Goal: Task Accomplishment & Management: Use online tool/utility

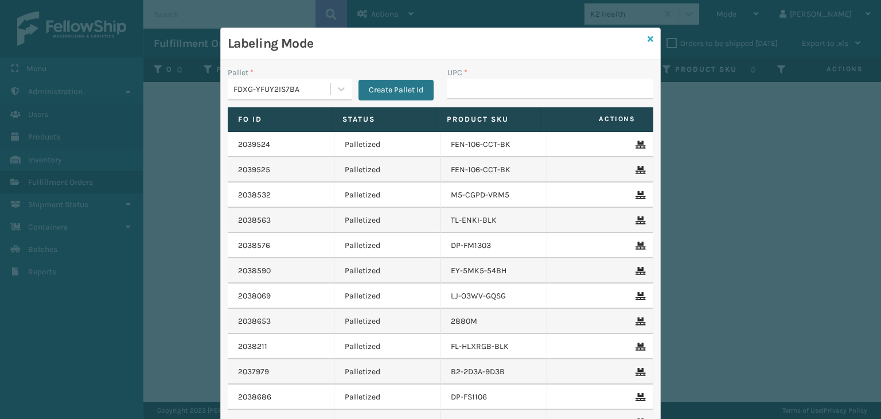
click at [648, 42] on icon at bounding box center [650, 39] width 6 height 8
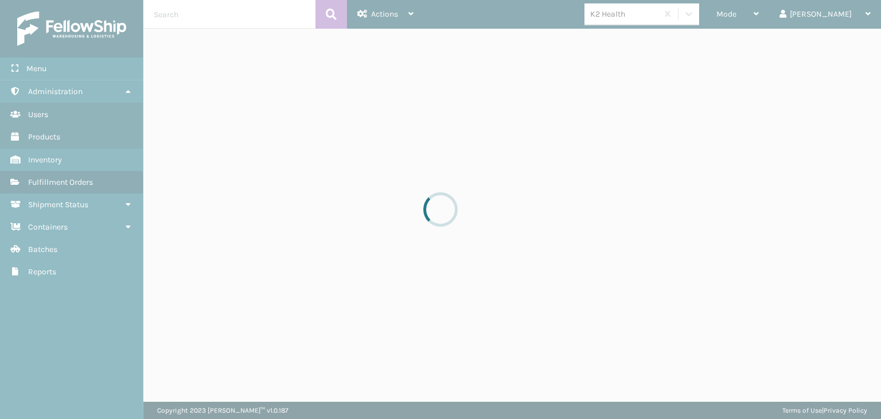
click at [658, 12] on div "K2 Health" at bounding box center [624, 14] width 68 height 12
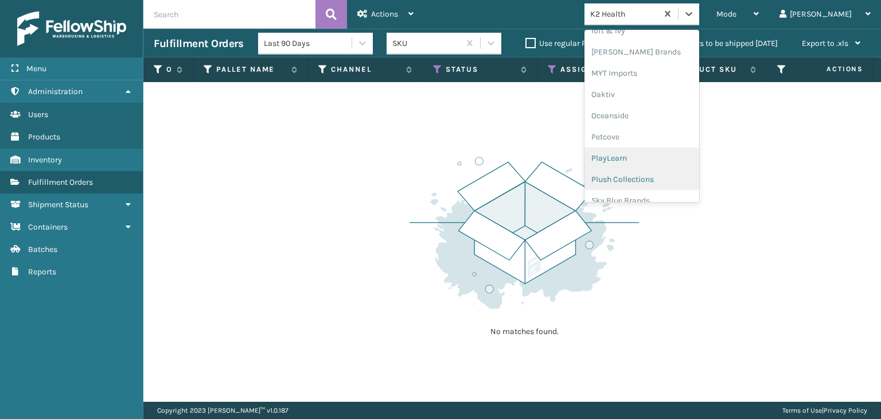
scroll to position [554, 0]
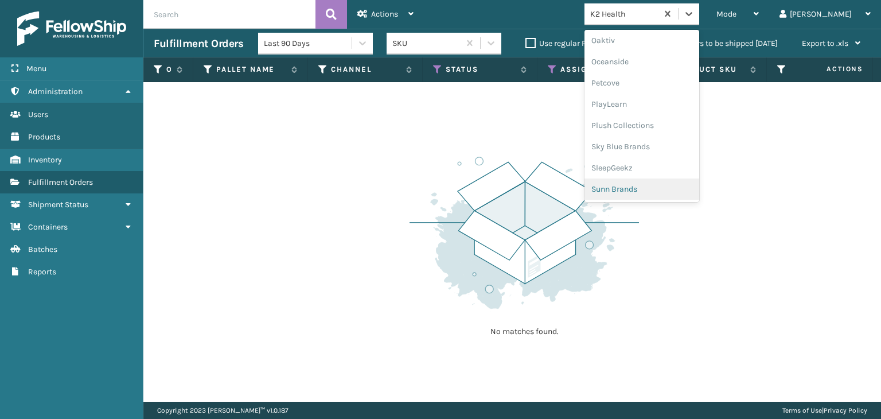
click at [657, 195] on div "Sunn Brands" at bounding box center [641, 188] width 115 height 21
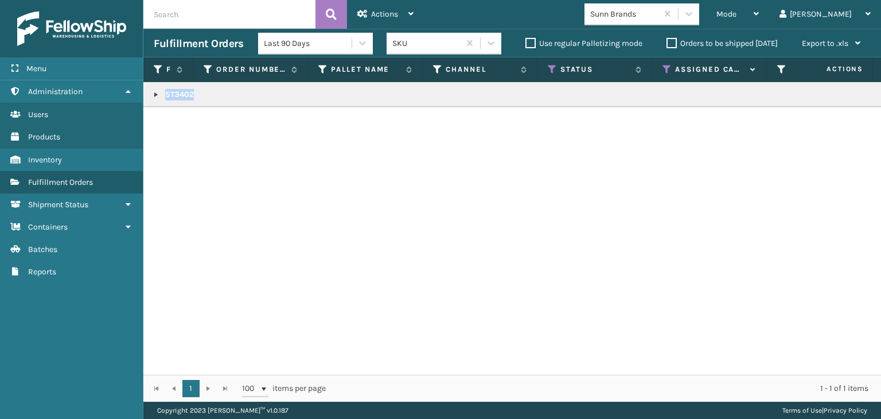
drag, startPoint x: 162, startPoint y: 97, endPoint x: 237, endPoint y: 92, distance: 75.9
click at [224, 99] on p "ST3402" at bounding box center [883, 94] width 1458 height 11
copy p "ST3402"
click at [758, 21] on div "Mode" at bounding box center [737, 14] width 42 height 29
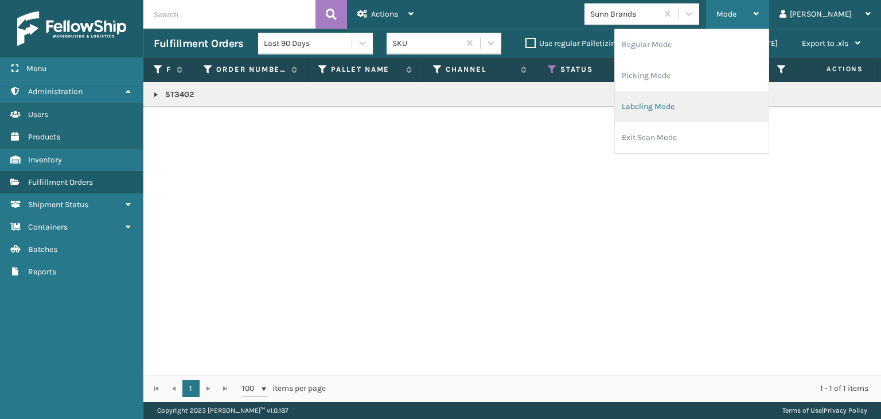
click at [735, 115] on li "Labeling Mode" at bounding box center [692, 106] width 154 height 31
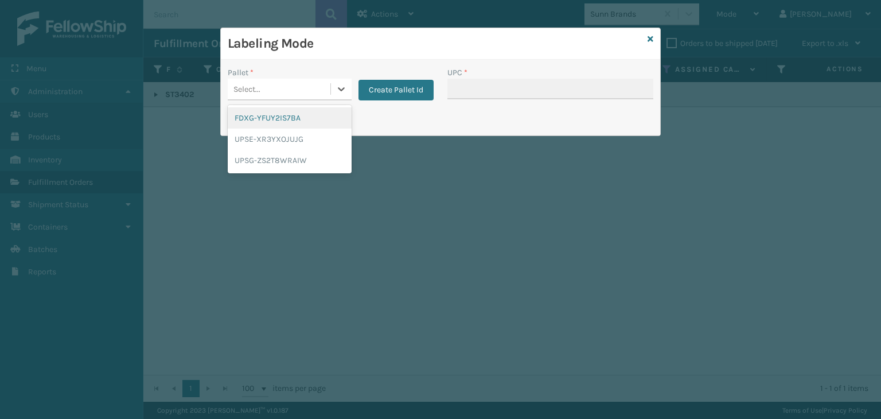
click at [303, 84] on div "Select..." at bounding box center [279, 89] width 103 height 19
click at [311, 117] on div "FDXG-YFUY2IS7BA" at bounding box center [290, 117] width 124 height 21
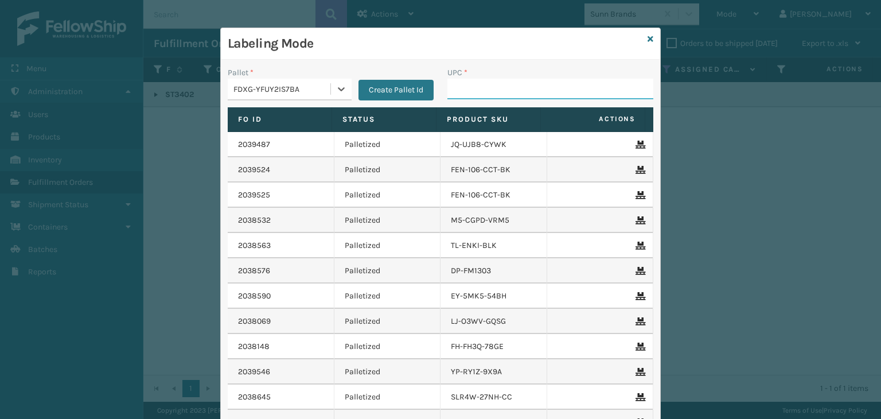
click at [488, 94] on input "UPC *" at bounding box center [550, 89] width 206 height 21
paste input "ST3402"
type input "ST3402"
